Goal: Task Accomplishment & Management: Manage account settings

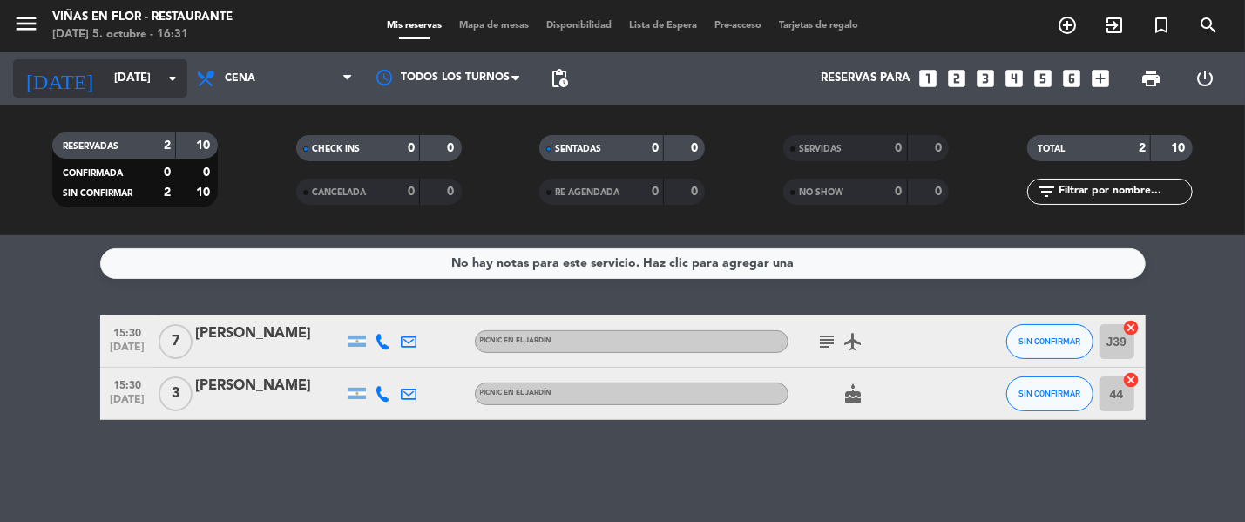
click at [137, 70] on input "[DATE]" at bounding box center [181, 78] width 153 height 31
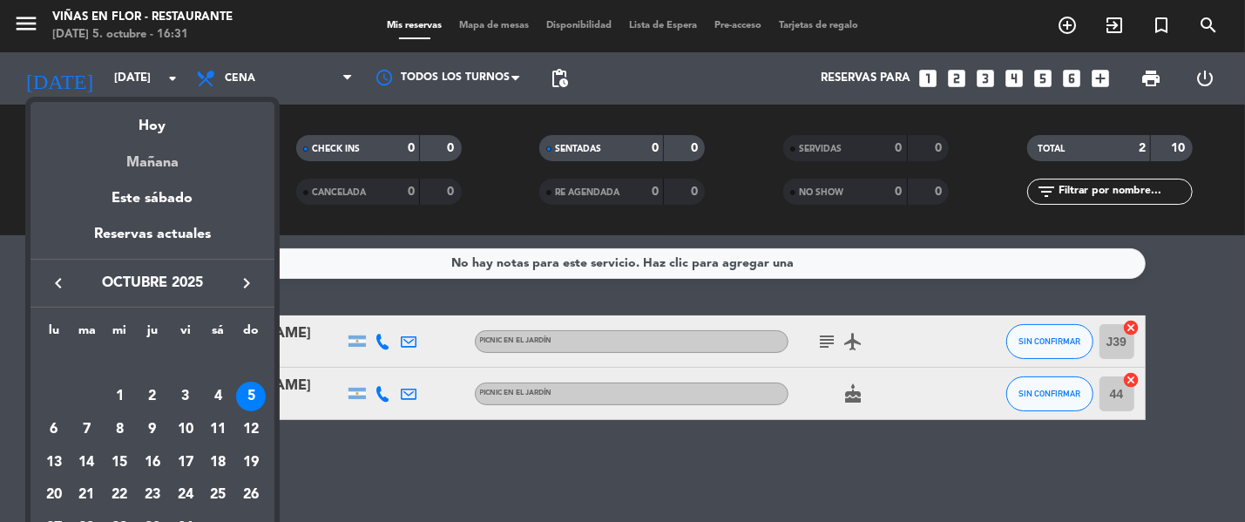
click at [162, 161] on div "Mañana" at bounding box center [153, 157] width 244 height 36
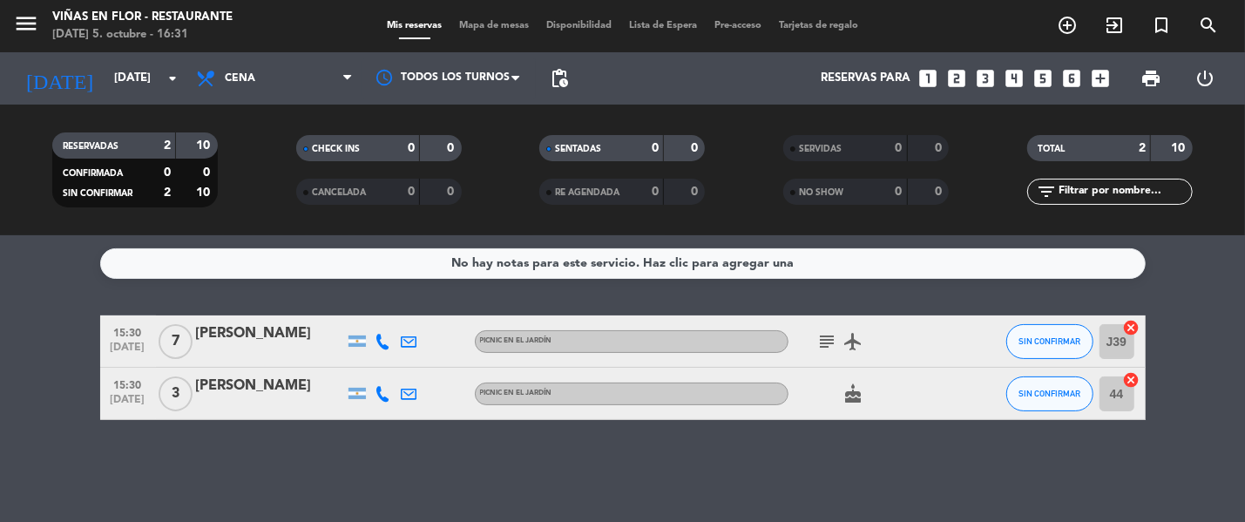
type input "[DATE]"
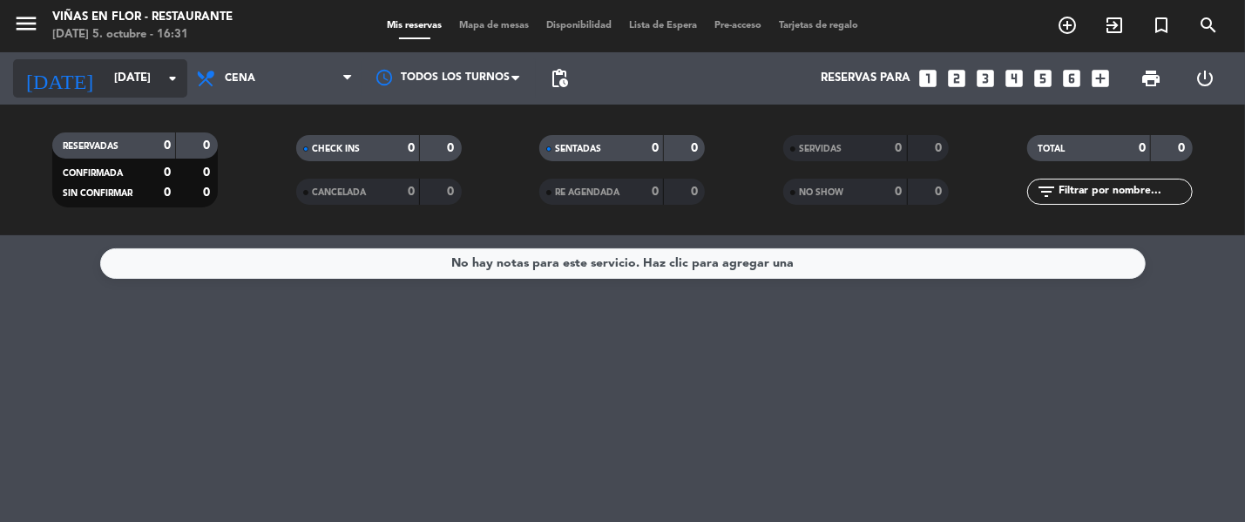
click at [120, 84] on input "[DATE]" at bounding box center [181, 78] width 153 height 31
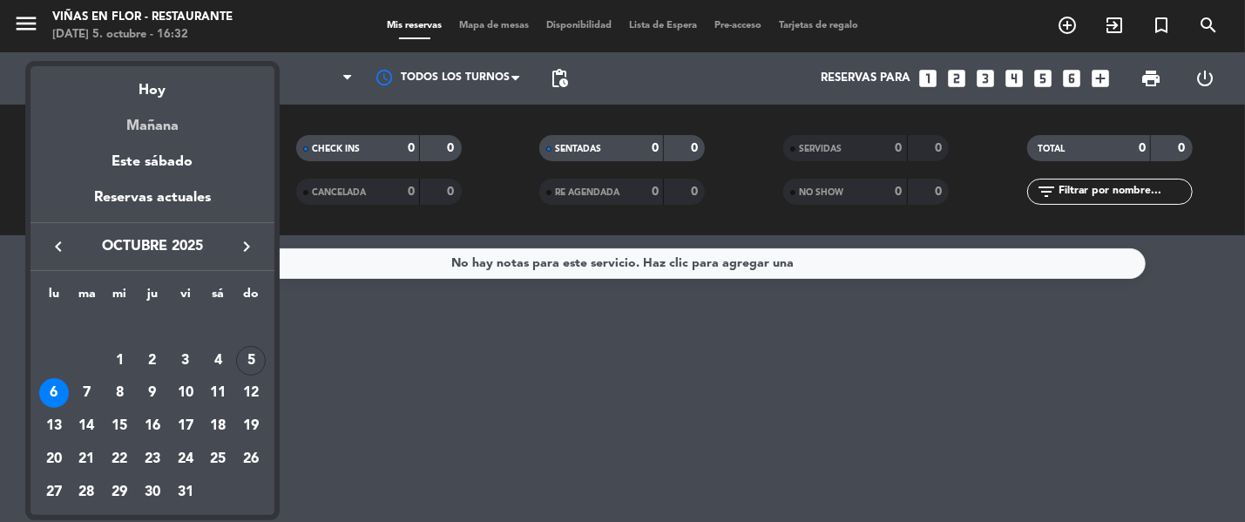
click at [182, 123] on div "Mañana" at bounding box center [153, 120] width 244 height 36
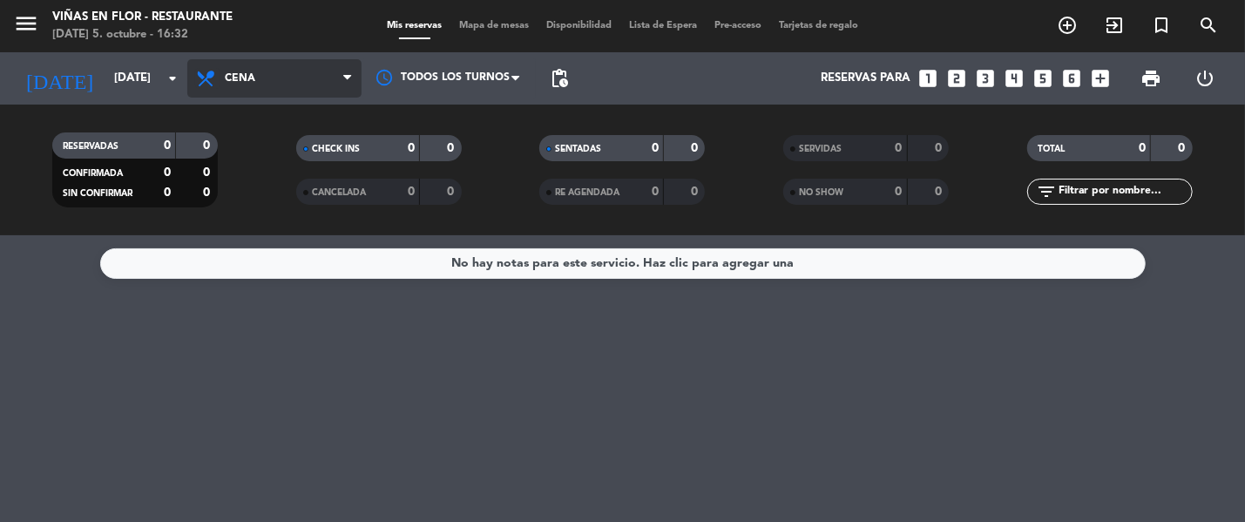
click at [213, 87] on icon at bounding box center [207, 78] width 25 height 21
click at [287, 146] on div "menu [PERSON_NAME] en Flor - Restaurante [DATE] 5. octubre - 16:32 Mis reservas…" at bounding box center [622, 117] width 1245 height 235
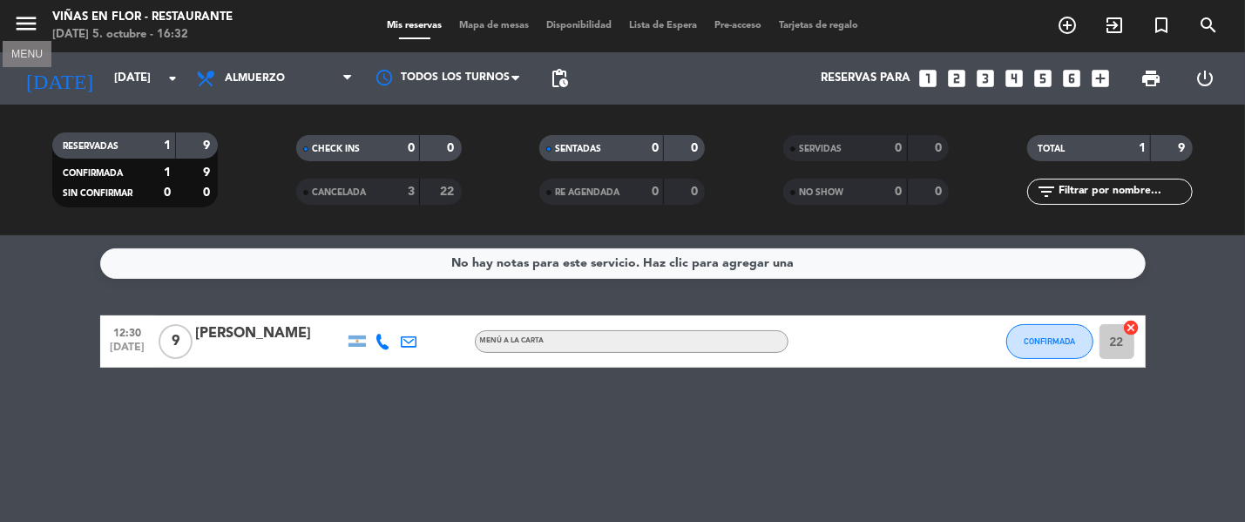
click at [26, 27] on icon "menu" at bounding box center [26, 23] width 26 height 26
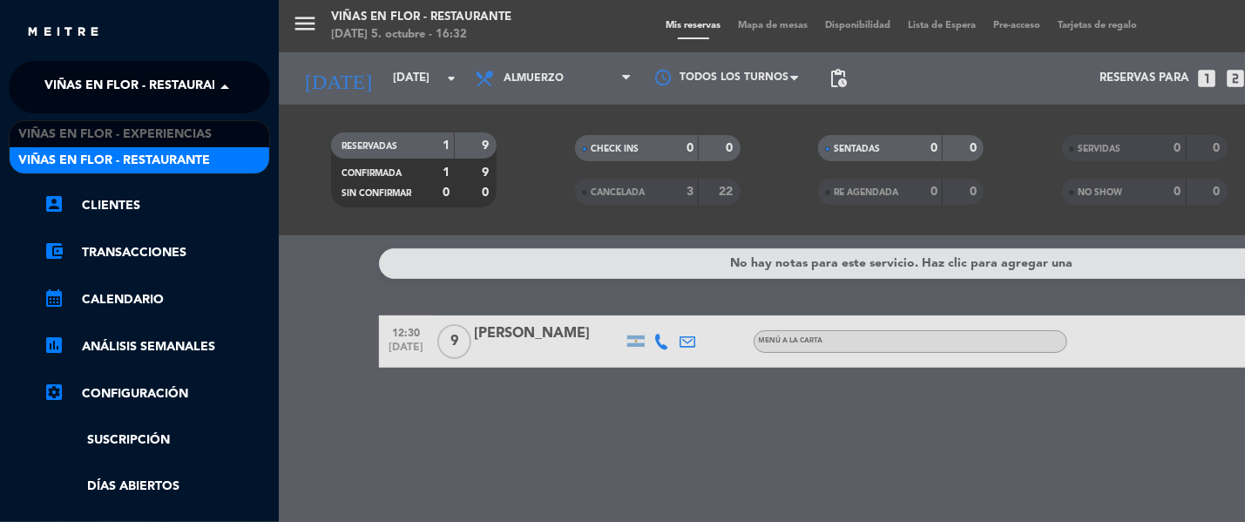
click at [134, 97] on span "Viñas en Flor - Restaurante" at bounding box center [140, 87] width 192 height 37
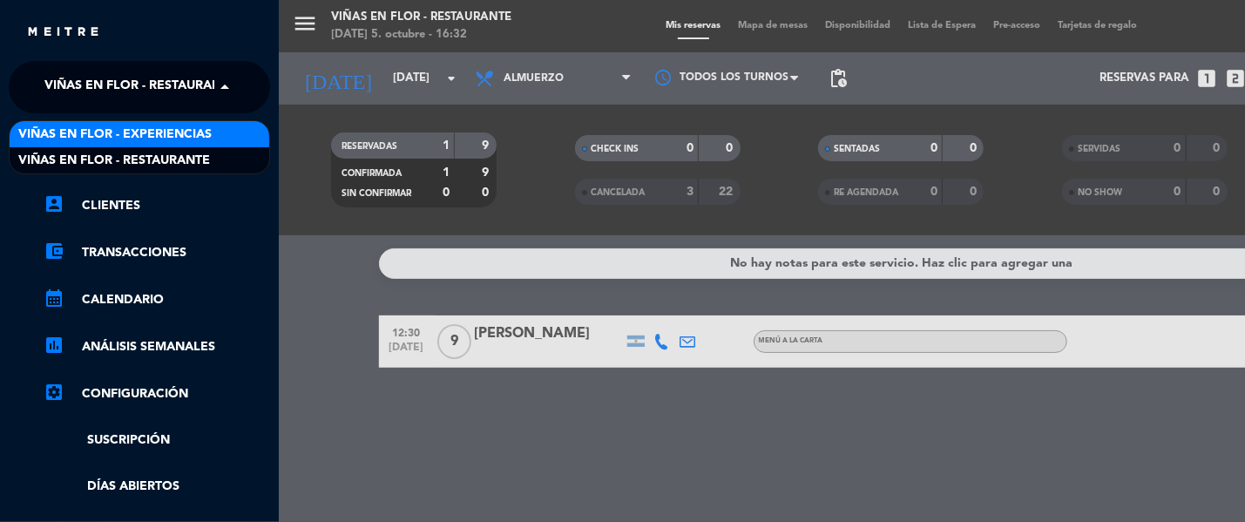
click at [147, 139] on span "Viñas en Flor - Experiencias" at bounding box center [114, 135] width 193 height 20
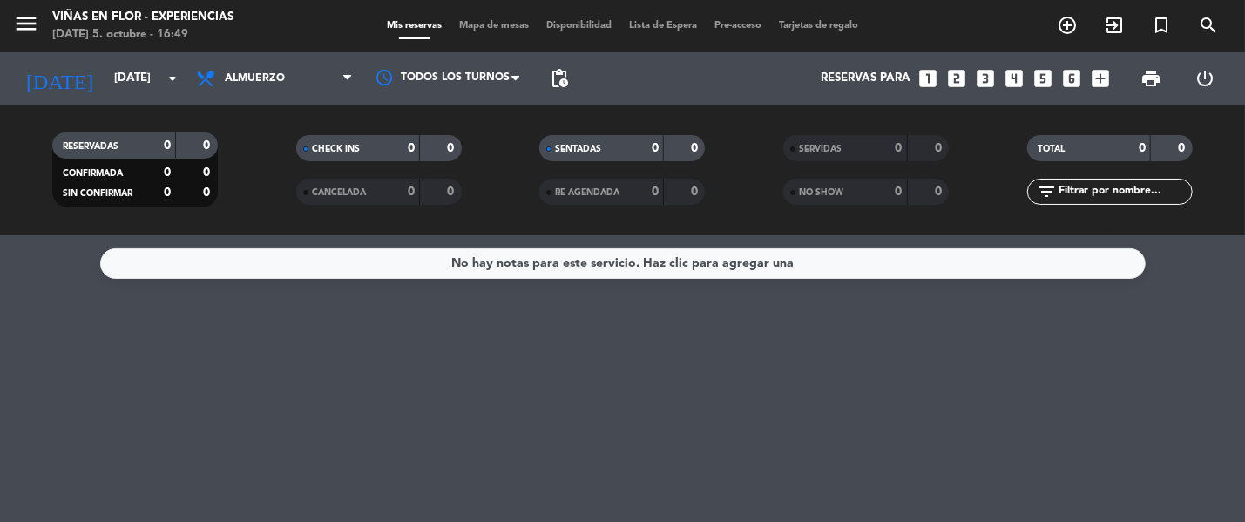
drag, startPoint x: 122, startPoint y: 28, endPoint x: 116, endPoint y: -11, distance: 39.7
click at [105, 81] on input "[DATE]" at bounding box center [181, 78] width 153 height 31
